Goal: Information Seeking & Learning: Learn about a topic

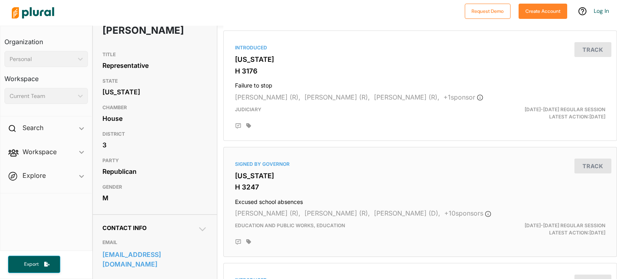
scroll to position [108, 0]
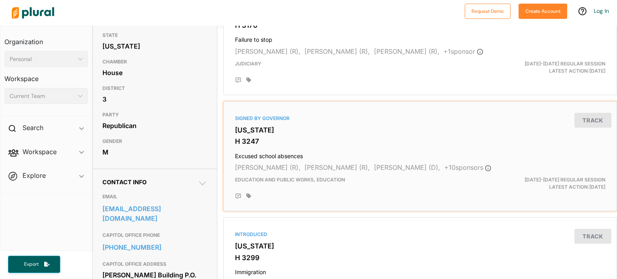
click at [263, 131] on h3 "[US_STATE]" at bounding box center [420, 130] width 370 height 8
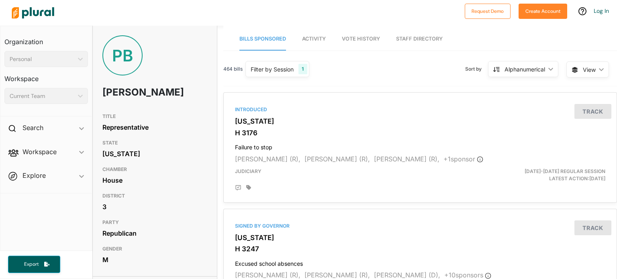
click at [301, 45] on nav "Bills Sponsored Activity Vote History Staff Directory" at bounding box center [419, 38] width 393 height 25
click at [304, 40] on span "Activity" at bounding box center [314, 39] width 24 height 6
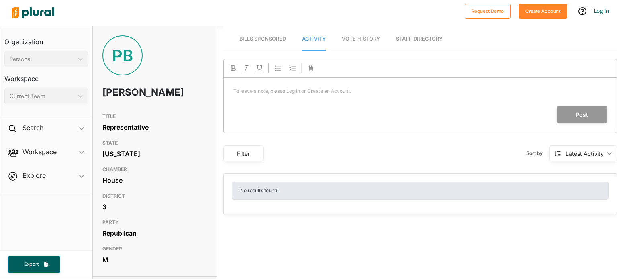
click at [349, 37] on span "Vote History" at bounding box center [361, 39] width 38 height 6
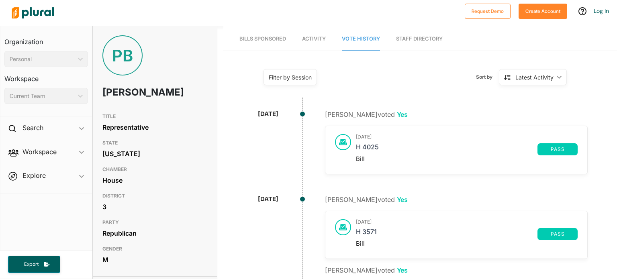
click at [366, 147] on link "H 4025" at bounding box center [446, 149] width 181 height 12
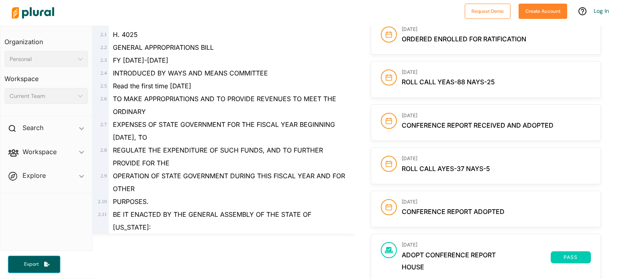
scroll to position [402, 0]
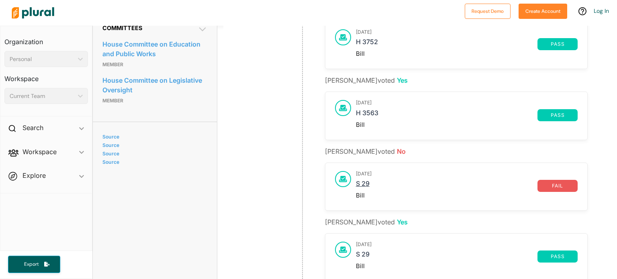
click at [369, 180] on link "S 29" at bounding box center [446, 186] width 181 height 12
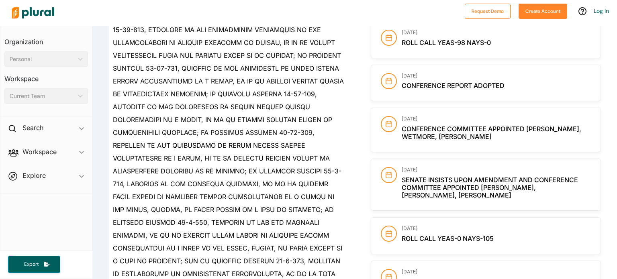
scroll to position [515, 0]
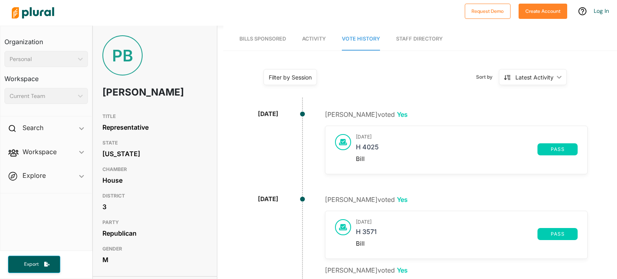
click at [323, 41] on span "Activity" at bounding box center [314, 39] width 24 height 6
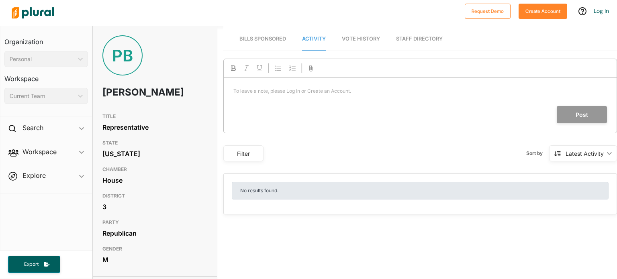
click at [421, 35] on link "Staff Directory" at bounding box center [419, 39] width 47 height 23
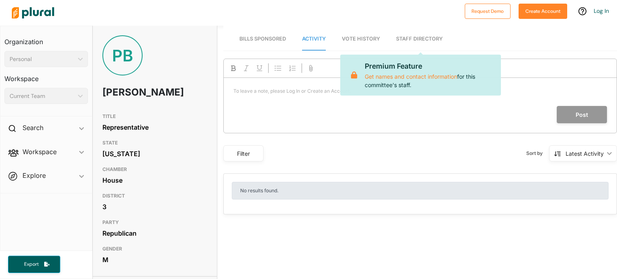
click at [422, 35] on link "Staff Directory" at bounding box center [419, 39] width 47 height 23
click at [264, 41] on span "Bills Sponsored" at bounding box center [262, 39] width 47 height 6
